Goal: Task Accomplishment & Management: Manage account settings

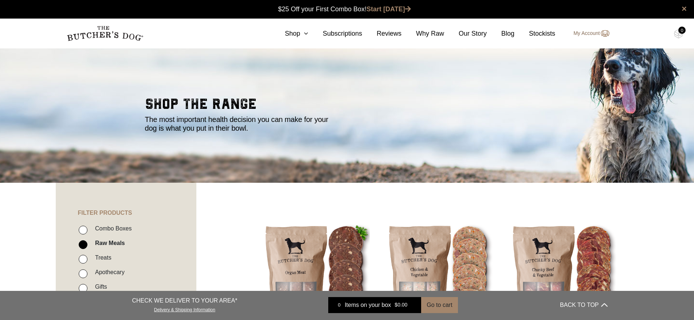
click at [585, 37] on link "My Account" at bounding box center [587, 33] width 43 height 9
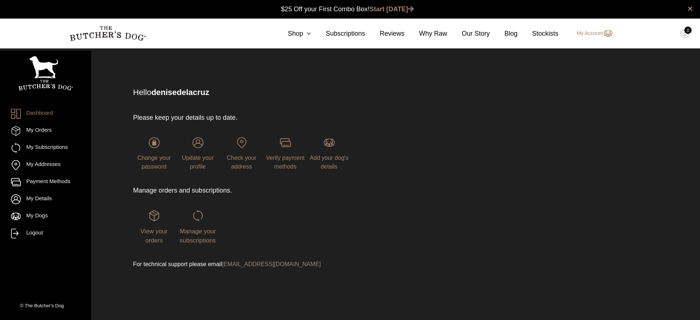
click at [196, 223] on div "Manage your subscriptions" at bounding box center [198, 227] width 42 height 35
click at [197, 239] on span "Manage your subscriptions" at bounding box center [198, 236] width 36 height 16
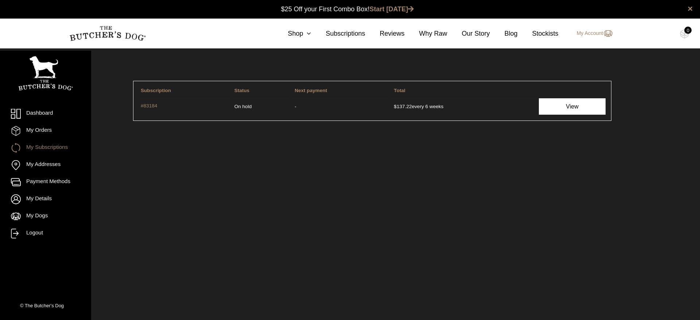
click at [570, 108] on link "View" at bounding box center [571, 106] width 67 height 16
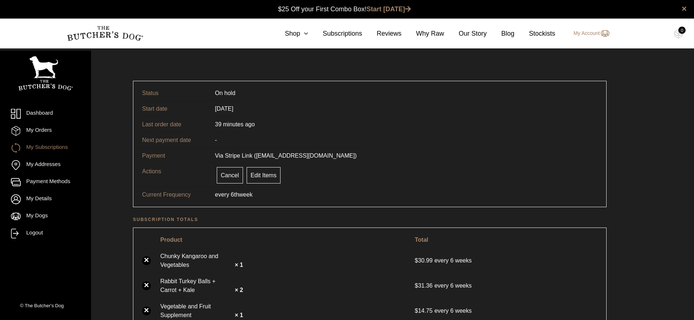
click at [295, 158] on span "Via Stripe Link (denisedelacruz@hotmail.com)" at bounding box center [286, 156] width 142 height 6
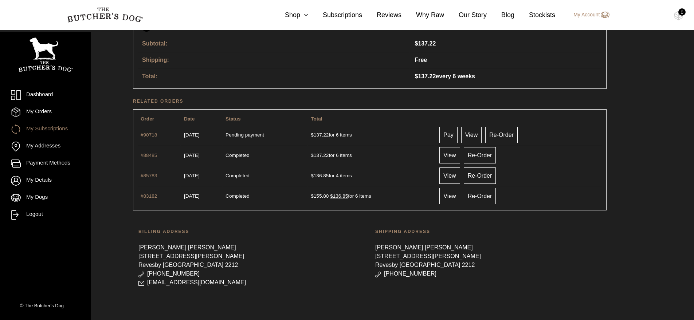
scroll to position [321, 0]
click at [458, 134] on link "Pay" at bounding box center [448, 134] width 18 height 16
